Goal: Contribute content: Contribute content

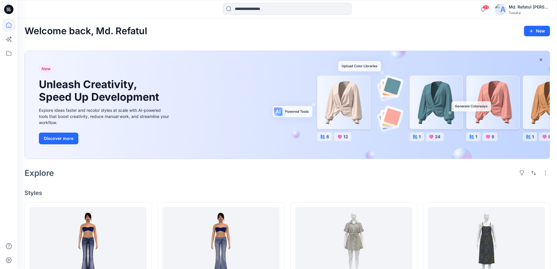
scroll to position [88, 0]
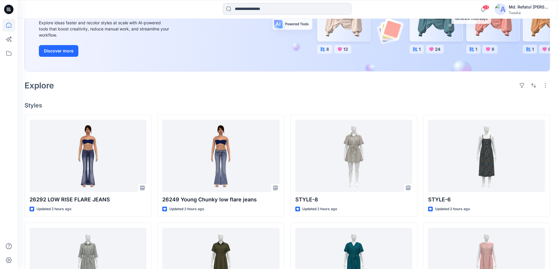
scroll to position [88, 0]
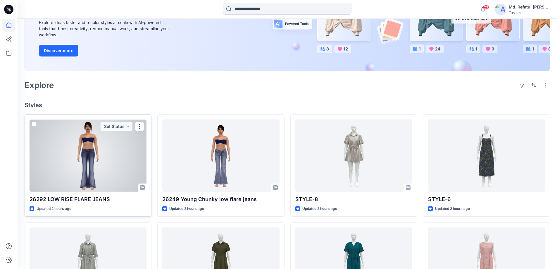
click at [57, 163] on div at bounding box center [88, 155] width 117 height 72
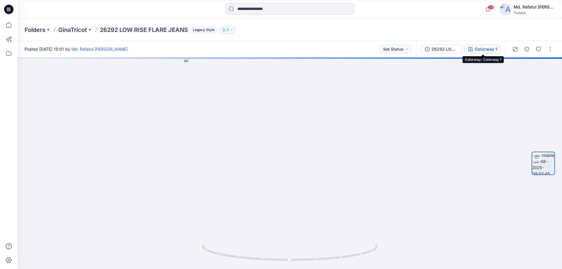
click at [487, 47] on div "Colorway 1" at bounding box center [486, 49] width 22 height 6
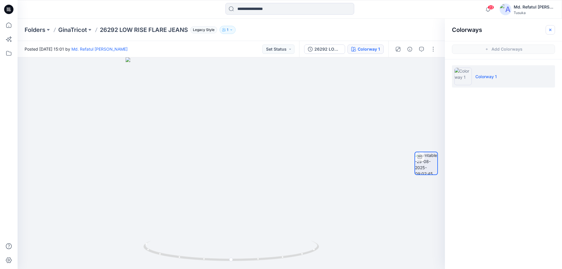
click at [554, 30] on button "button" at bounding box center [549, 29] width 9 height 9
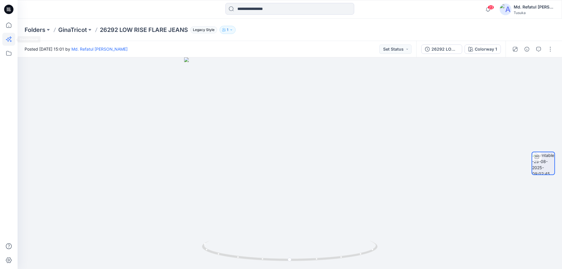
click at [8, 39] on icon at bounding box center [8, 39] width 5 height 5
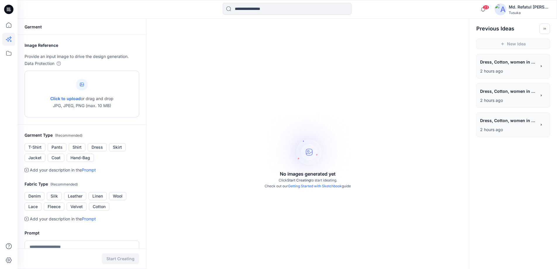
click at [113, 74] on div "Click to upload or drag and drop JPG, JPEG, PNG (max. 10 MB)" at bounding box center [81, 94] width 63 height 44
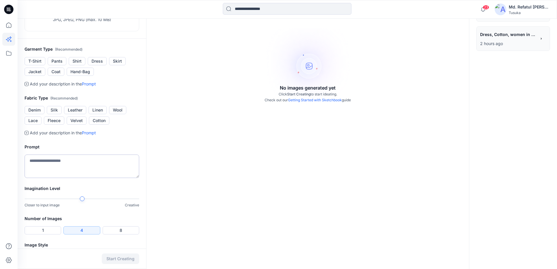
scroll to position [88, 0]
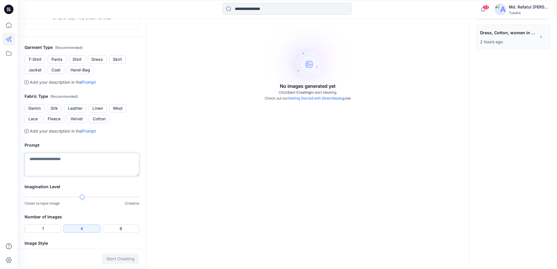
click at [79, 164] on textarea at bounding box center [82, 164] width 115 height 23
type textarea "*"
click at [39, 110] on button "Denim" at bounding box center [35, 108] width 20 height 8
click at [75, 166] on textarea at bounding box center [82, 164] width 115 height 23
type textarea "*"
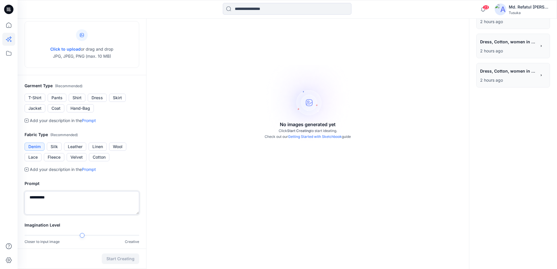
scroll to position [105, 0]
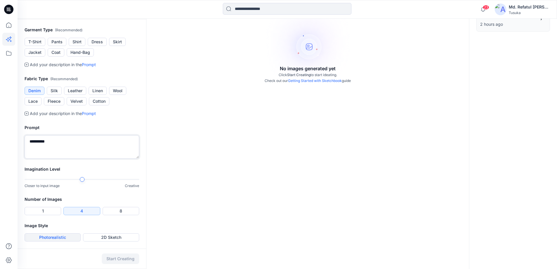
type textarea "*********"
click at [53, 236] on button "Photorealistic" at bounding box center [53, 237] width 56 height 8
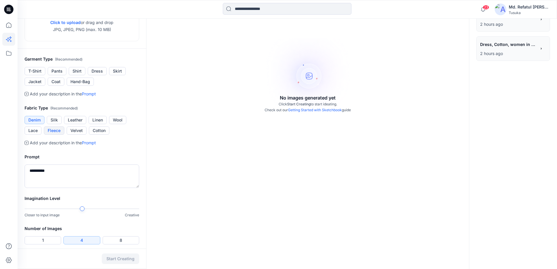
scroll to position [47, 0]
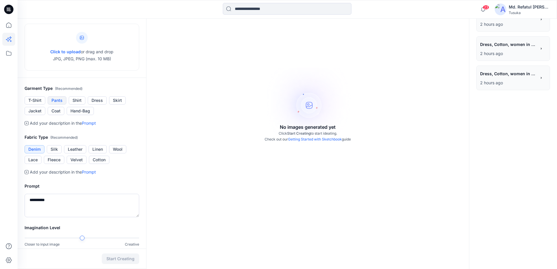
click at [57, 101] on button "Pants" at bounding box center [57, 100] width 19 height 8
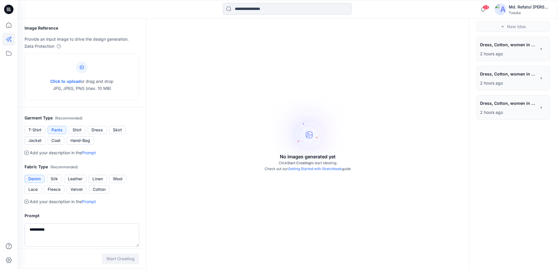
scroll to position [0, 0]
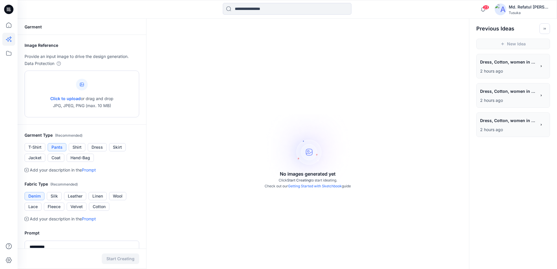
click at [101, 100] on p "Click to upload or drag and drop JPG, JPEG, PNG (max. 10 MB)" at bounding box center [81, 102] width 63 height 14
type input "**********"
click at [123, 260] on button "Start Creating" at bounding box center [120, 258] width 37 height 11
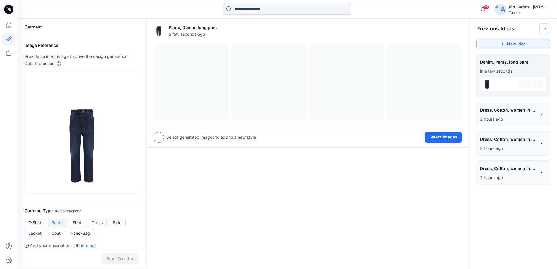
click at [541, 172] on icon at bounding box center [542, 173] width 4 height 4
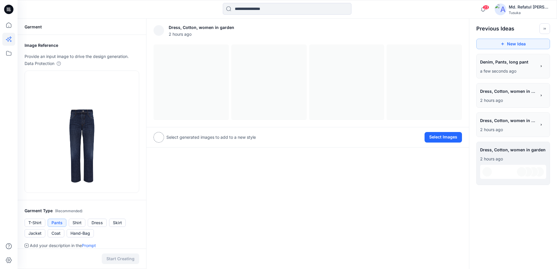
click at [511, 69] on p "a few seconds ago" at bounding box center [508, 71] width 56 height 7
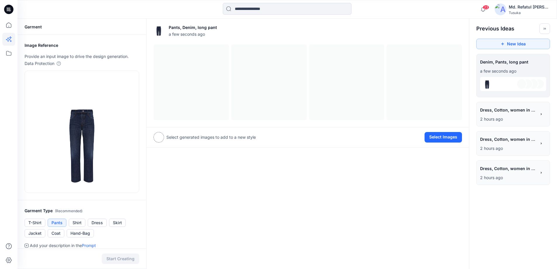
click at [540, 113] on icon at bounding box center [542, 114] width 4 height 4
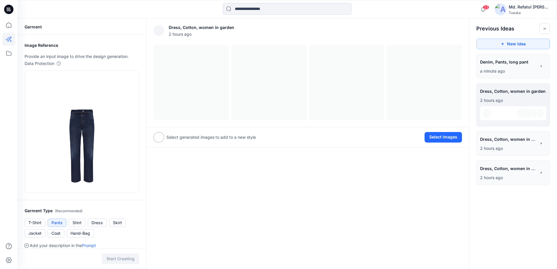
drag, startPoint x: 527, startPoint y: 99, endPoint x: 526, endPoint y: 58, distance: 40.7
click at [526, 58] on span "Denim, Pants, long pant" at bounding box center [508, 62] width 56 height 8
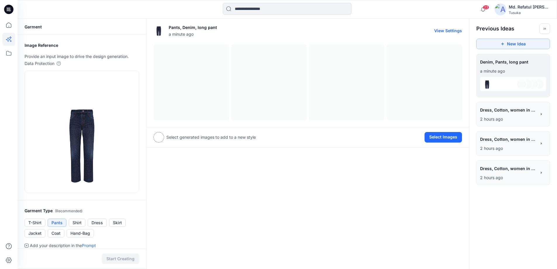
drag, startPoint x: 205, startPoint y: 92, endPoint x: 368, endPoint y: 82, distance: 162.7
click at [368, 82] on div at bounding box center [308, 81] width 309 height 75
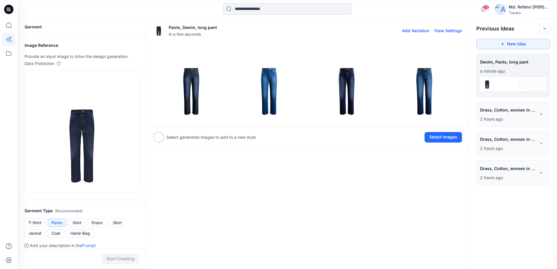
click at [188, 90] on img at bounding box center [191, 82] width 75 height 75
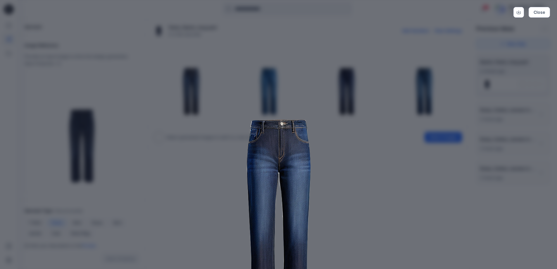
scroll to position [60, 0]
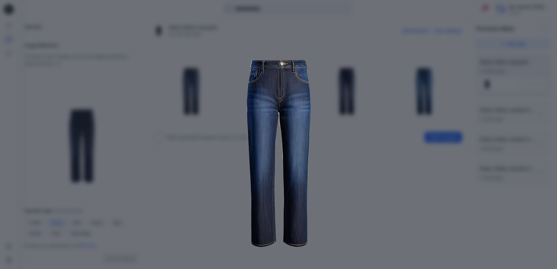
click at [336, 194] on img at bounding box center [279, 117] width 300 height 300
click at [352, 123] on img at bounding box center [279, 117] width 300 height 300
click at [315, 54] on img at bounding box center [279, 117] width 300 height 300
click at [64, 41] on div "Close" at bounding box center [278, 134] width 557 height 269
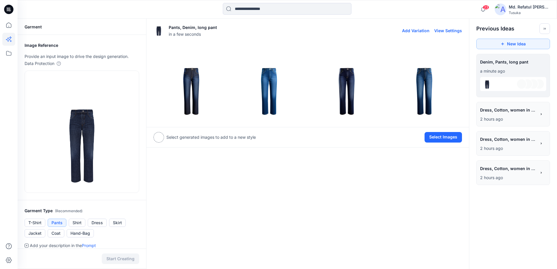
click at [273, 81] on img at bounding box center [269, 82] width 75 height 75
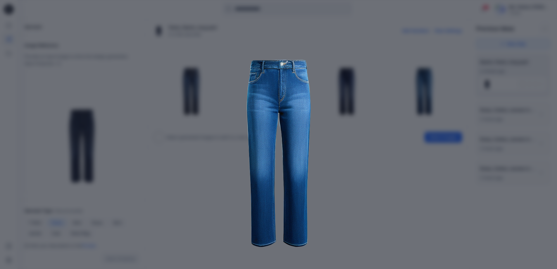
click at [117, 21] on div "Close" at bounding box center [278, 134] width 557 height 269
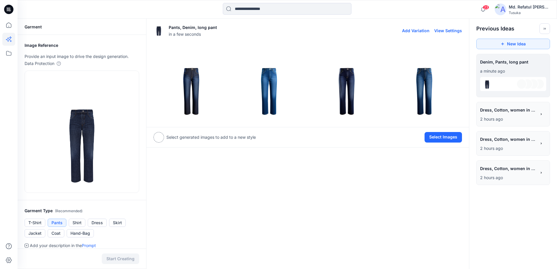
click at [348, 86] on img at bounding box center [347, 82] width 75 height 75
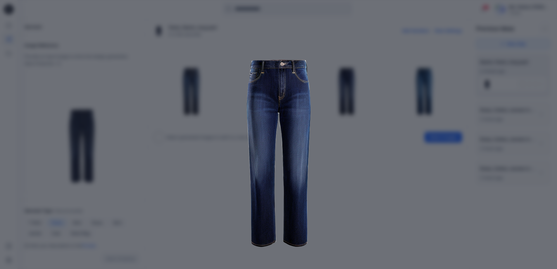
click at [334, 155] on img at bounding box center [279, 117] width 300 height 300
click at [321, 58] on img at bounding box center [279, 117] width 300 height 300
click at [443, 65] on div "Close" at bounding box center [278, 134] width 557 height 269
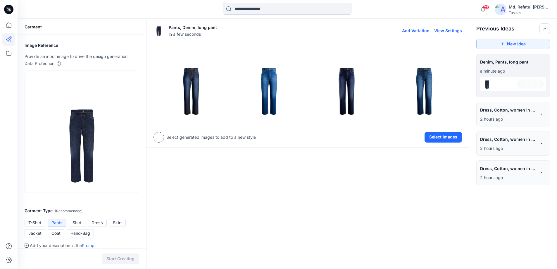
click at [339, 91] on img at bounding box center [347, 82] width 75 height 75
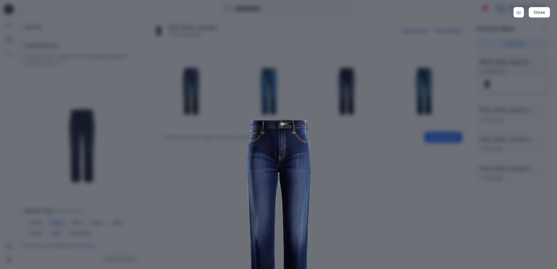
click at [370, 122] on img at bounding box center [279, 177] width 300 height 300
click at [327, 98] on img at bounding box center [279, 177] width 300 height 300
click at [190, 145] on img at bounding box center [279, 177] width 300 height 300
click at [407, 32] on img at bounding box center [279, 177] width 300 height 300
click at [535, 13] on button "Close" at bounding box center [539, 12] width 21 height 11
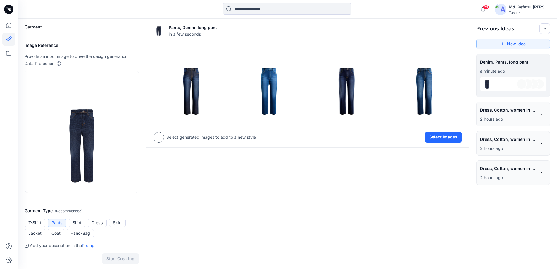
click at [155, 137] on div at bounding box center [159, 137] width 11 height 11
click at [159, 137] on div at bounding box center [159, 137] width 11 height 11
click at [449, 135] on button "Select Images" at bounding box center [443, 137] width 37 height 11
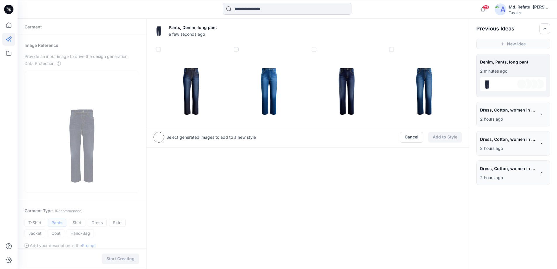
click at [341, 87] on img at bounding box center [347, 82] width 75 height 75
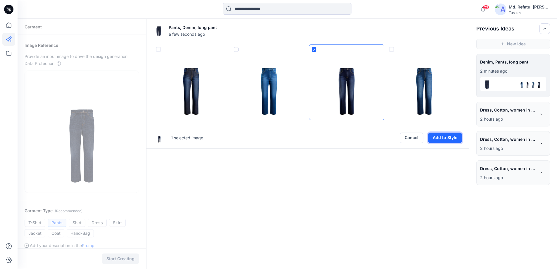
click at [437, 138] on button "Add to Style" at bounding box center [445, 138] width 34 height 11
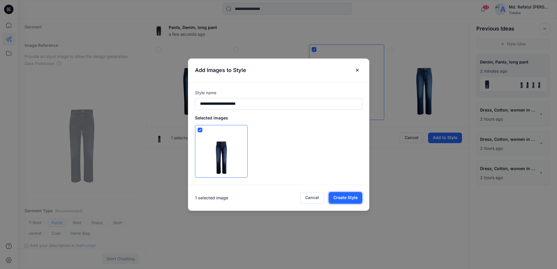
click at [352, 197] on button "Create Style" at bounding box center [346, 198] width 34 height 12
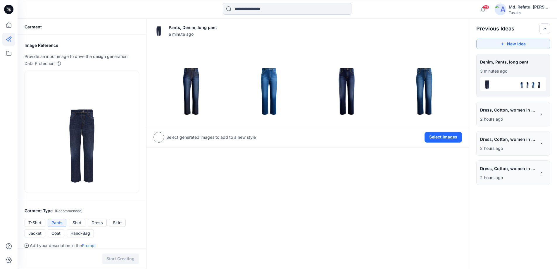
click at [530, 114] on span "Dress, Cotton, women in garden" at bounding box center [508, 110] width 56 height 8
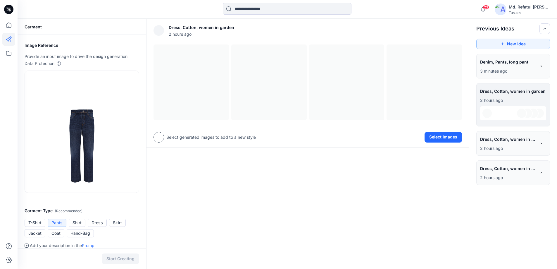
click at [543, 99] on div "**********" at bounding box center [514, 104] width 74 height 43
click at [542, 28] on button "Toggle idea bar" at bounding box center [545, 28] width 11 height 11
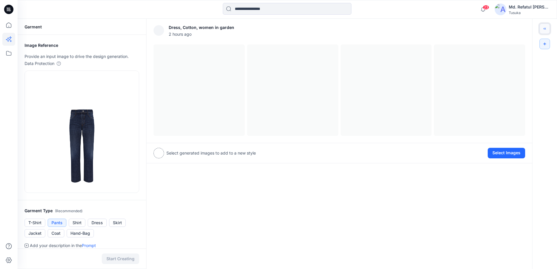
click at [542, 28] on button "Toggle idea bar" at bounding box center [545, 28] width 11 height 11
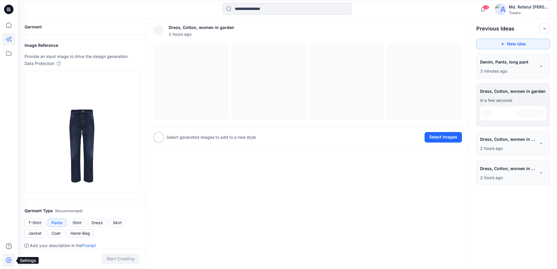
click at [11, 258] on icon at bounding box center [8, 260] width 13 height 13
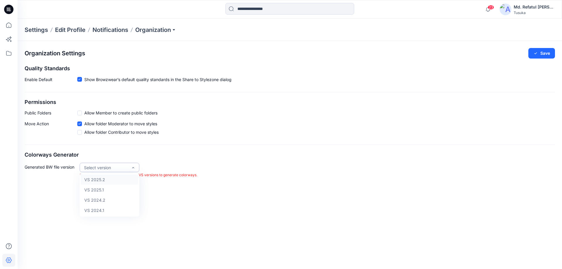
click at [55, 188] on div "Organization Settings Save Quality Standards Enable Default Show Browzwear’s de…" at bounding box center [290, 155] width 544 height 228
click at [8, 23] on icon at bounding box center [8, 25] width 13 height 13
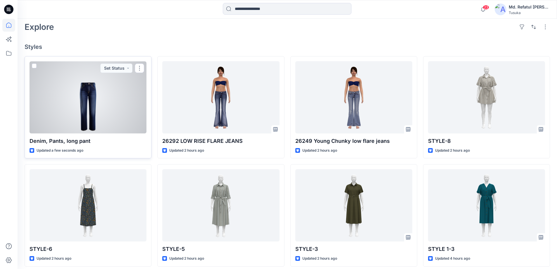
scroll to position [146, 0]
click at [120, 111] on div at bounding box center [88, 97] width 117 height 72
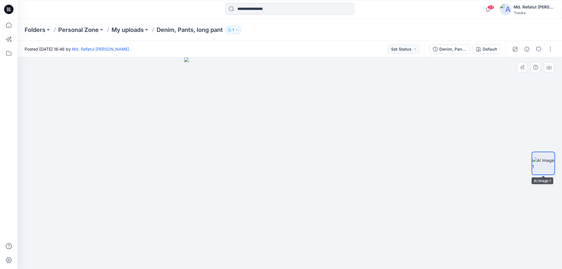
click at [542, 157] on img at bounding box center [543, 163] width 22 height 12
drag, startPoint x: 298, startPoint y: 172, endPoint x: 218, endPoint y: 178, distance: 80.4
click at [218, 178] on img at bounding box center [290, 163] width 212 height 212
drag, startPoint x: 306, startPoint y: 143, endPoint x: 312, endPoint y: 193, distance: 50.1
click at [308, 195] on img at bounding box center [290, 132] width 300 height 274
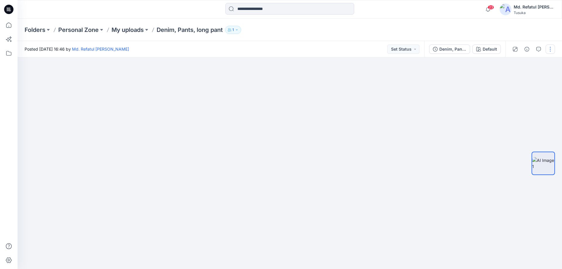
click at [547, 47] on button "button" at bounding box center [549, 48] width 9 height 9
click at [512, 80] on p "Edit" at bounding box center [512, 79] width 7 height 6
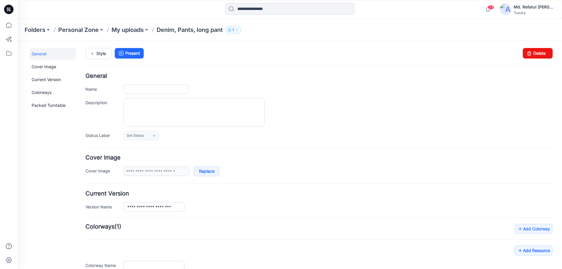
type input "**********"
type input "*******"
type input "**********"
drag, startPoint x: 537, startPoint y: 50, endPoint x: 329, endPoint y: 66, distance: 209.0
click at [537, 50] on link "Delete" at bounding box center [538, 53] width 30 height 11
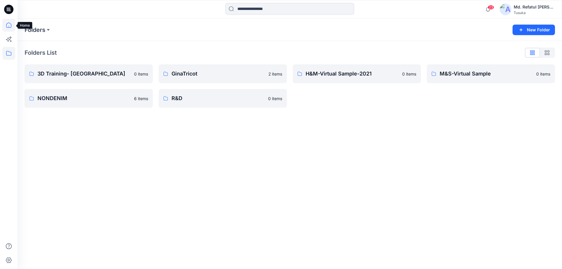
click at [4, 25] on icon at bounding box center [8, 25] width 13 height 13
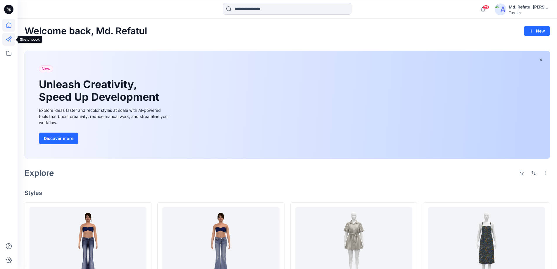
click at [8, 42] on icon at bounding box center [8, 39] width 13 height 13
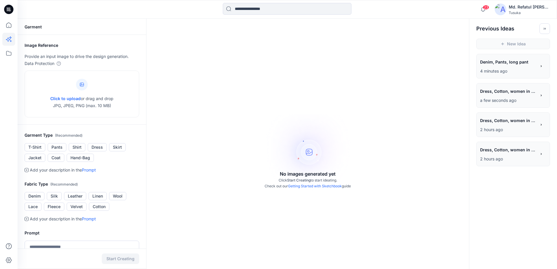
click at [519, 100] on p "a few seconds ago" at bounding box center [508, 100] width 56 height 7
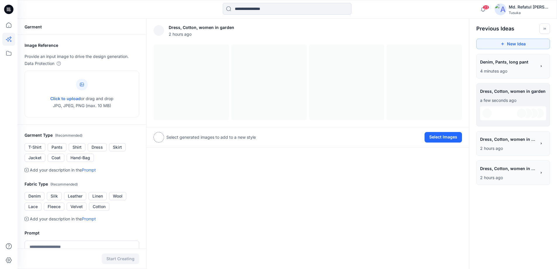
click at [504, 143] on span "Dress, Cotton, women in garden" at bounding box center [508, 139] width 56 height 8
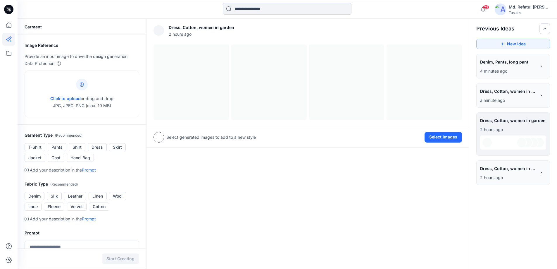
click at [504, 103] on p "a minute ago" at bounding box center [508, 100] width 56 height 7
drag, startPoint x: 509, startPoint y: 170, endPoint x: 390, endPoint y: 201, distance: 122.7
click at [390, 201] on div "Dress, Cotton, women in garden 2 hours ago View Settings Select generated image…" at bounding box center [307, 197] width 323 height 356
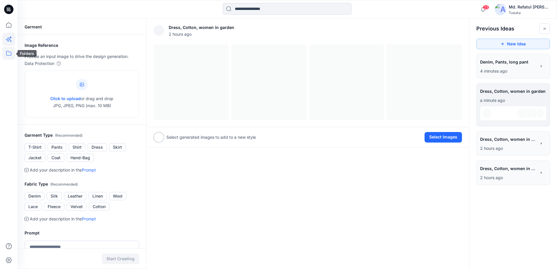
click at [3, 56] on icon at bounding box center [8, 53] width 13 height 13
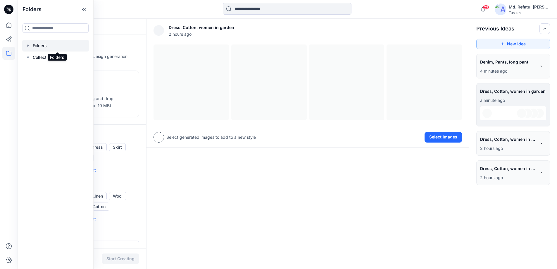
click at [39, 43] on div at bounding box center [55, 46] width 67 height 12
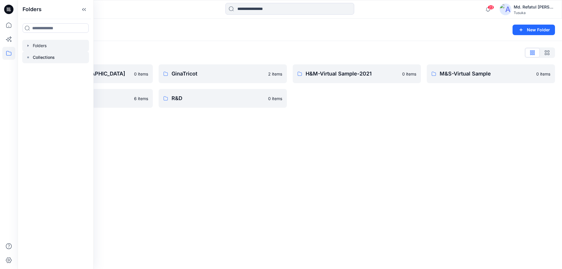
click at [46, 59] on p "Collections" at bounding box center [44, 57] width 22 height 7
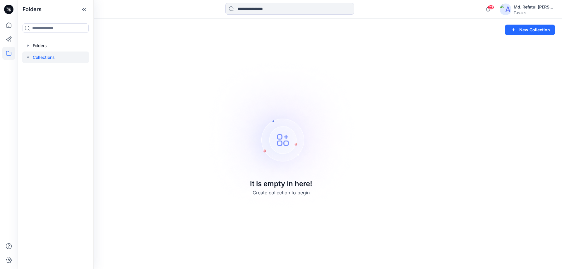
click at [42, 52] on div at bounding box center [55, 57] width 67 height 12
click at [42, 43] on div at bounding box center [55, 46] width 67 height 12
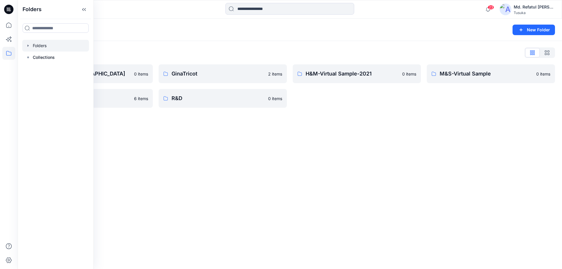
click at [226, 142] on div "Folders New Folder Folders List 3D Training- Tusuka 0 items NONDENIM 6 items Gi…" at bounding box center [290, 144] width 544 height 250
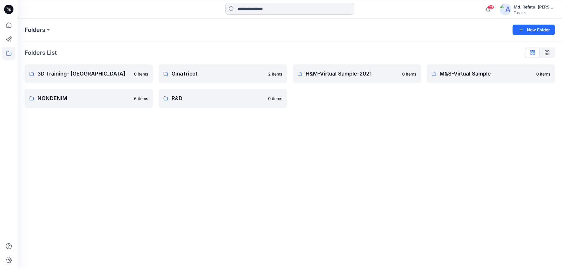
click at [10, 12] on icon at bounding box center [8, 9] width 9 height 9
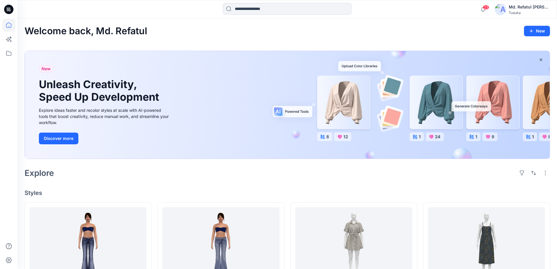
click at [523, 8] on div "Md. Refatul [PERSON_NAME]" at bounding box center [529, 7] width 41 height 7
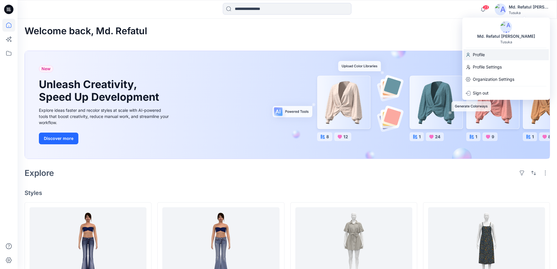
click at [478, 54] on p "Profile" at bounding box center [479, 54] width 12 height 11
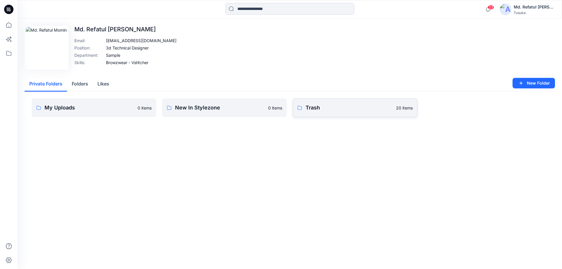
click at [385, 107] on p "Trash" at bounding box center [348, 108] width 87 height 8
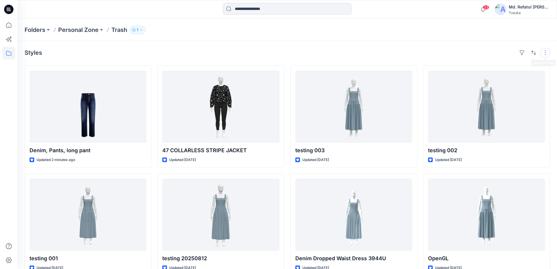
click at [544, 54] on button "button" at bounding box center [545, 52] width 9 height 9
click at [296, 52] on div "Styles Layout Grid Large Grid Folder View Compact Card Card View Card Info Tags" at bounding box center [288, 52] width 526 height 9
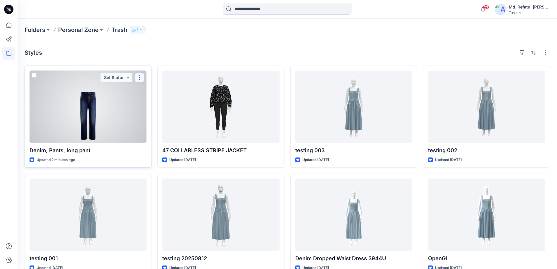
click at [142, 77] on button "button" at bounding box center [139, 77] width 9 height 9
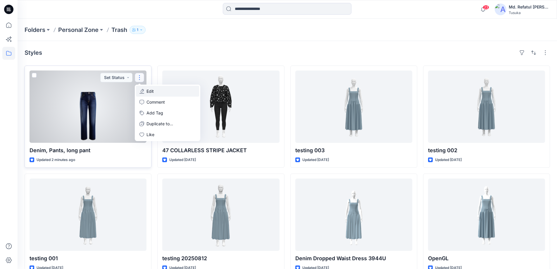
click at [147, 91] on p "Edit" at bounding box center [150, 91] width 7 height 6
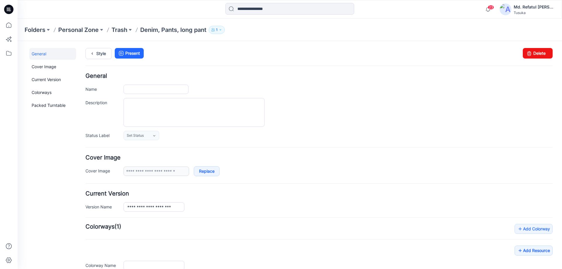
type input "**********"
type input "*******"
type input "**********"
drag, startPoint x: 534, startPoint y: 53, endPoint x: 325, endPoint y: 63, distance: 209.2
click at [534, 53] on link "Delete" at bounding box center [538, 53] width 30 height 11
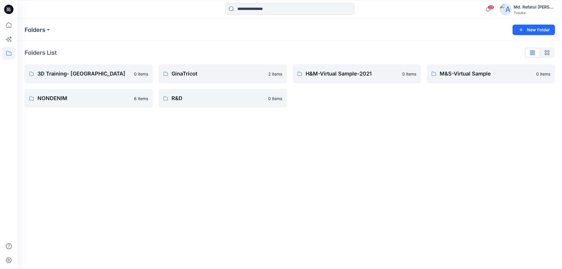
click at [519, 10] on div "Md. Refatul [PERSON_NAME]" at bounding box center [534, 7] width 41 height 7
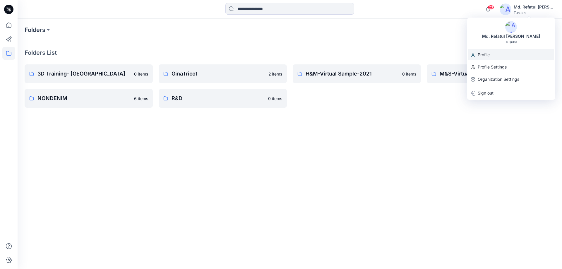
click at [481, 54] on p "Profile" at bounding box center [484, 54] width 12 height 11
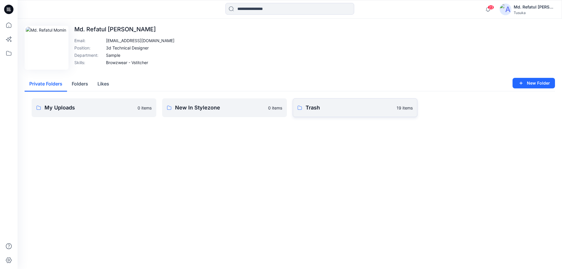
click at [319, 109] on p "Trash" at bounding box center [348, 108] width 87 height 8
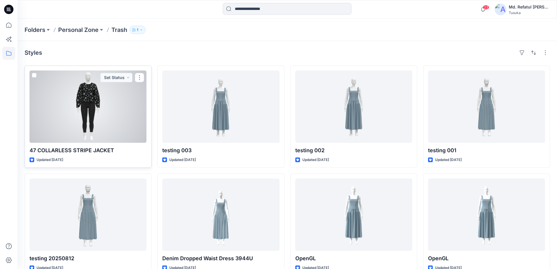
click at [32, 76] on span at bounding box center [34, 75] width 5 height 5
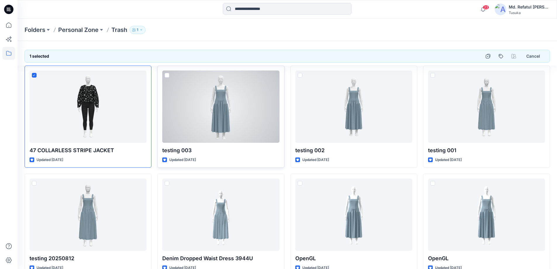
click at [165, 74] on span at bounding box center [167, 75] width 5 height 5
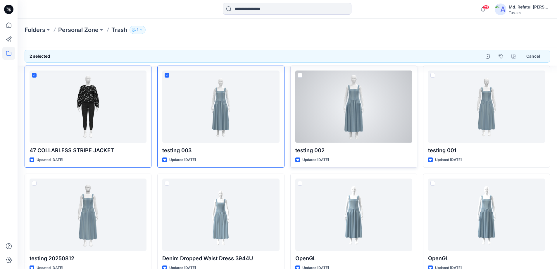
click at [298, 75] on span at bounding box center [300, 75] width 5 height 5
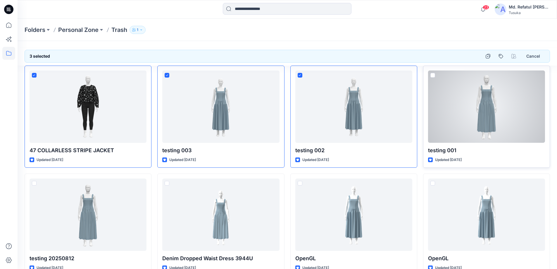
click at [433, 75] on span at bounding box center [433, 75] width 5 height 5
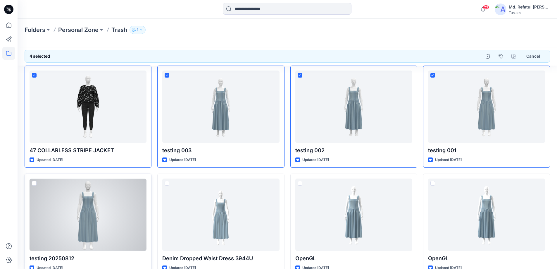
click at [34, 183] on span at bounding box center [34, 183] width 5 height 5
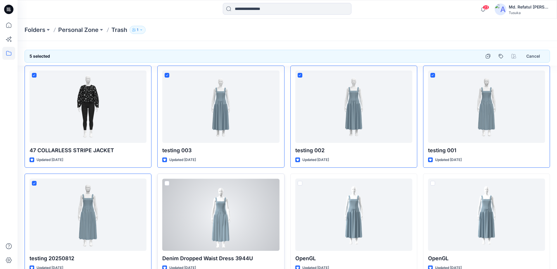
click at [165, 183] on span at bounding box center [167, 183] width 5 height 5
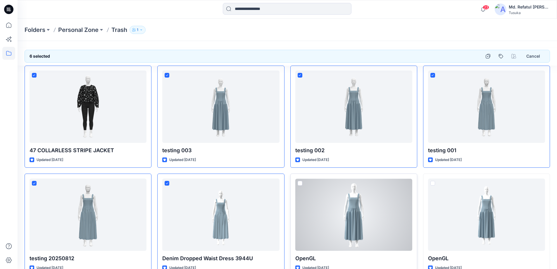
click at [300, 185] on span at bounding box center [300, 183] width 5 height 5
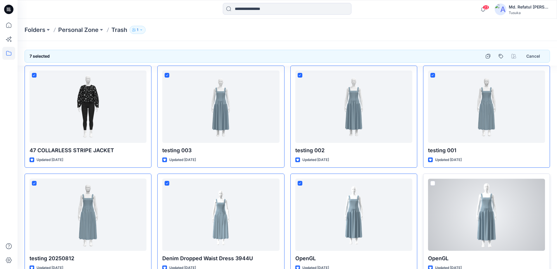
click at [433, 181] on span at bounding box center [433, 183] width 5 height 5
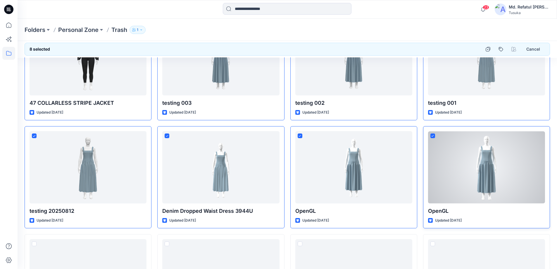
scroll to position [88, 0]
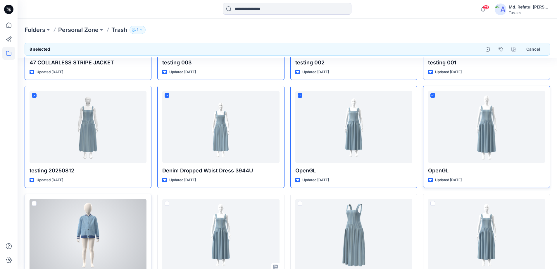
click at [32, 204] on span at bounding box center [34, 203] width 5 height 5
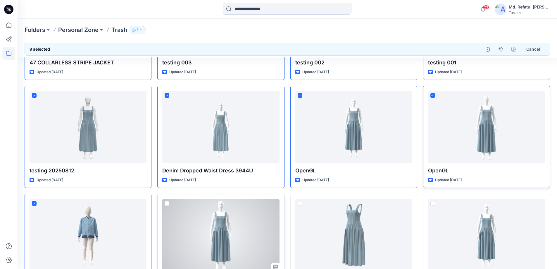
click at [166, 201] on span at bounding box center [167, 203] width 5 height 5
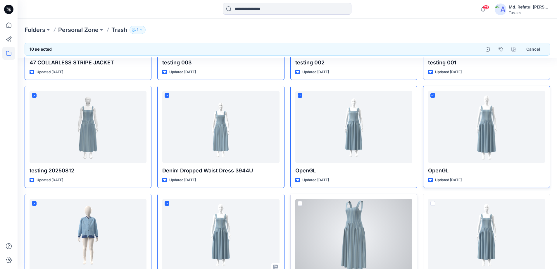
click at [298, 202] on span at bounding box center [300, 203] width 5 height 5
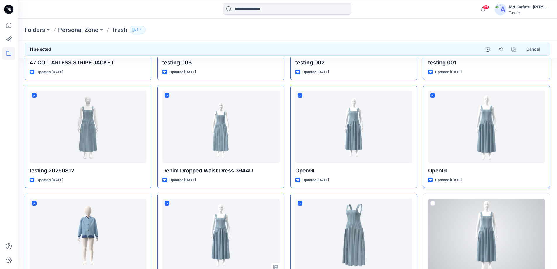
click at [435, 203] on span at bounding box center [433, 203] width 5 height 5
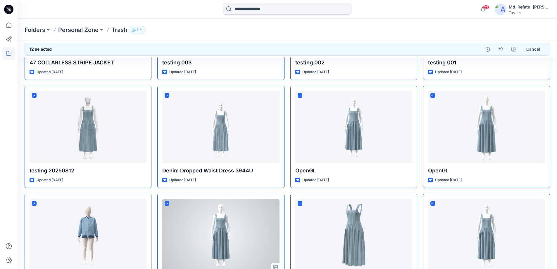
scroll to position [263, 0]
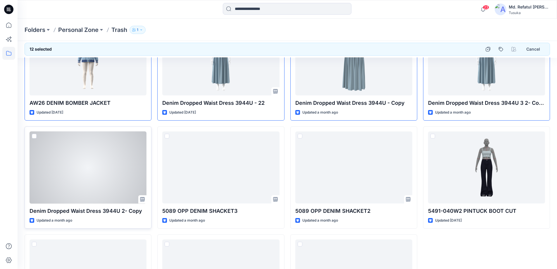
click at [36, 137] on span at bounding box center [34, 136] width 5 height 5
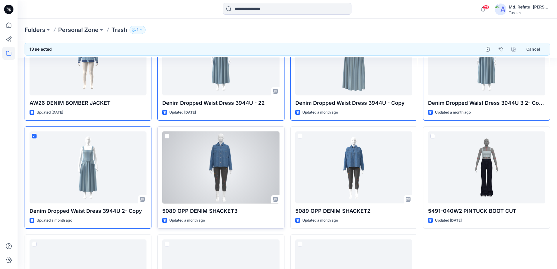
click at [165, 136] on span at bounding box center [167, 136] width 5 height 5
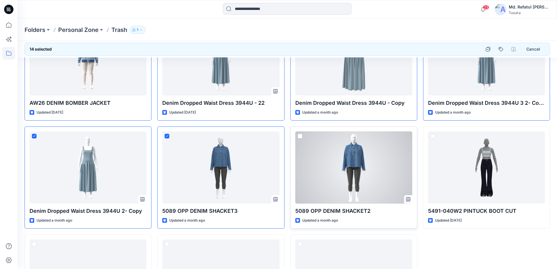
click at [300, 136] on span at bounding box center [300, 136] width 5 height 5
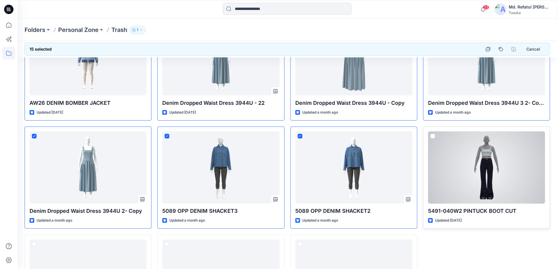
click at [431, 136] on span at bounding box center [433, 136] width 5 height 5
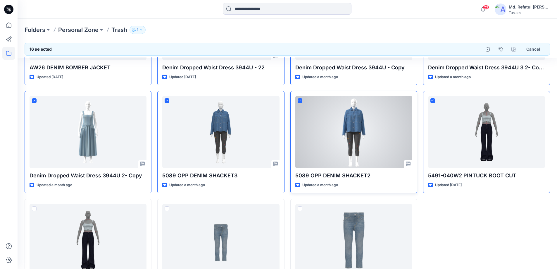
scroll to position [338, 0]
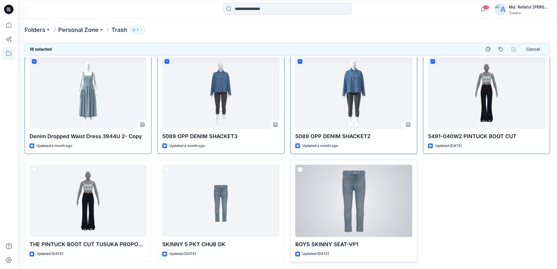
click at [301, 171] on span at bounding box center [300, 169] width 5 height 5
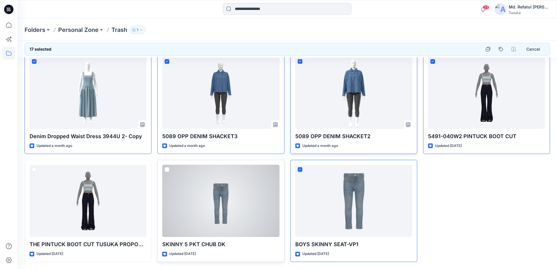
click at [169, 168] on span at bounding box center [167, 169] width 5 height 5
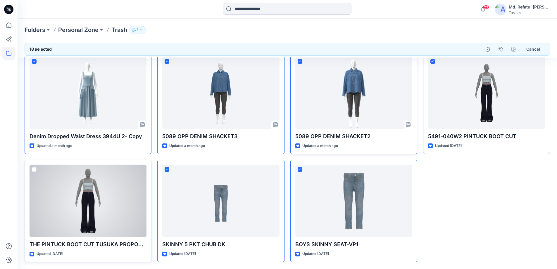
click at [34, 169] on span at bounding box center [34, 169] width 5 height 5
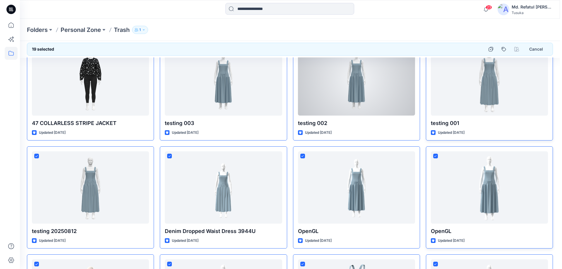
scroll to position [0, 0]
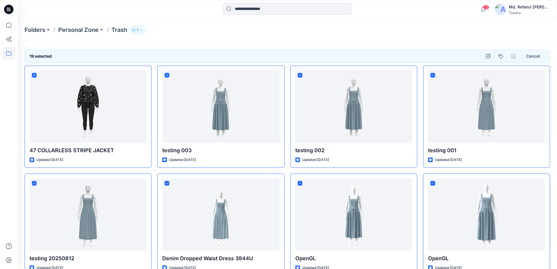
drag, startPoint x: 163, startPoint y: 92, endPoint x: 140, endPoint y: 27, distance: 69.8
click at [140, 27] on button "1" at bounding box center [138, 30] width 16 height 8
click at [193, 25] on div "Folders Personal Zone Trash 1 Folder Access Personal Zone Internal 1 External 0…" at bounding box center [288, 30] width 540 height 22
click at [532, 51] on button "Cancel" at bounding box center [534, 56] width 24 height 11
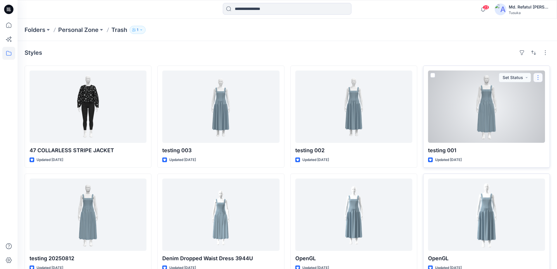
click at [540, 78] on button "button" at bounding box center [538, 77] width 9 height 9
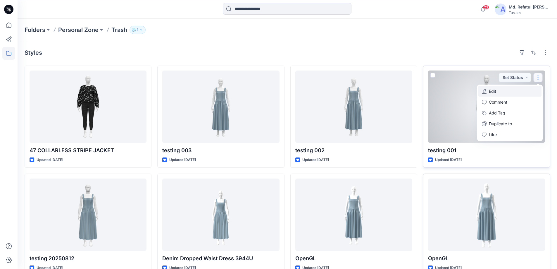
click at [494, 91] on p "Edit" at bounding box center [492, 91] width 7 height 6
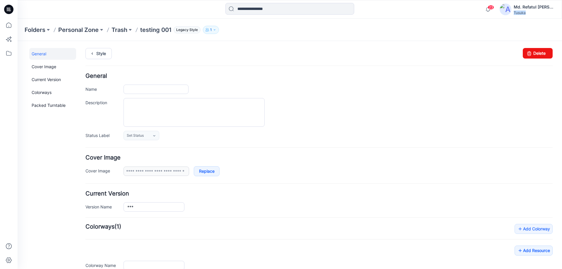
type input "**********"
drag, startPoint x: 536, startPoint y: 56, endPoint x: 324, endPoint y: 62, distance: 211.9
click at [536, 56] on link "Delete" at bounding box center [538, 53] width 30 height 11
